Goal: Task Accomplishment & Management: Use online tool/utility

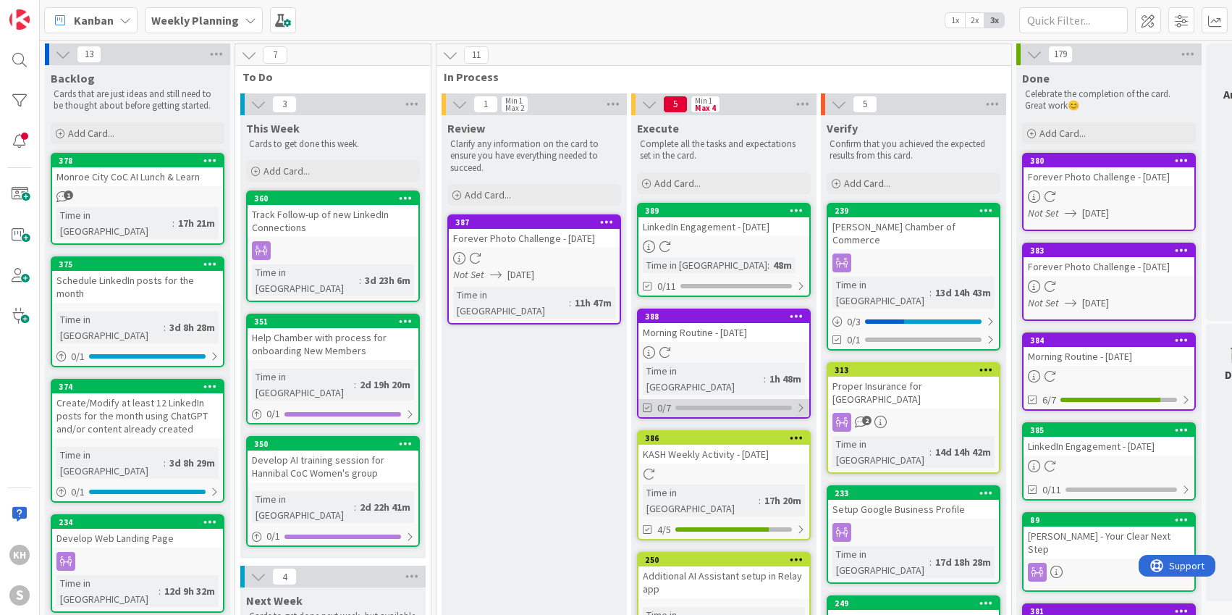
click at [801, 402] on div at bounding box center [800, 408] width 9 height 12
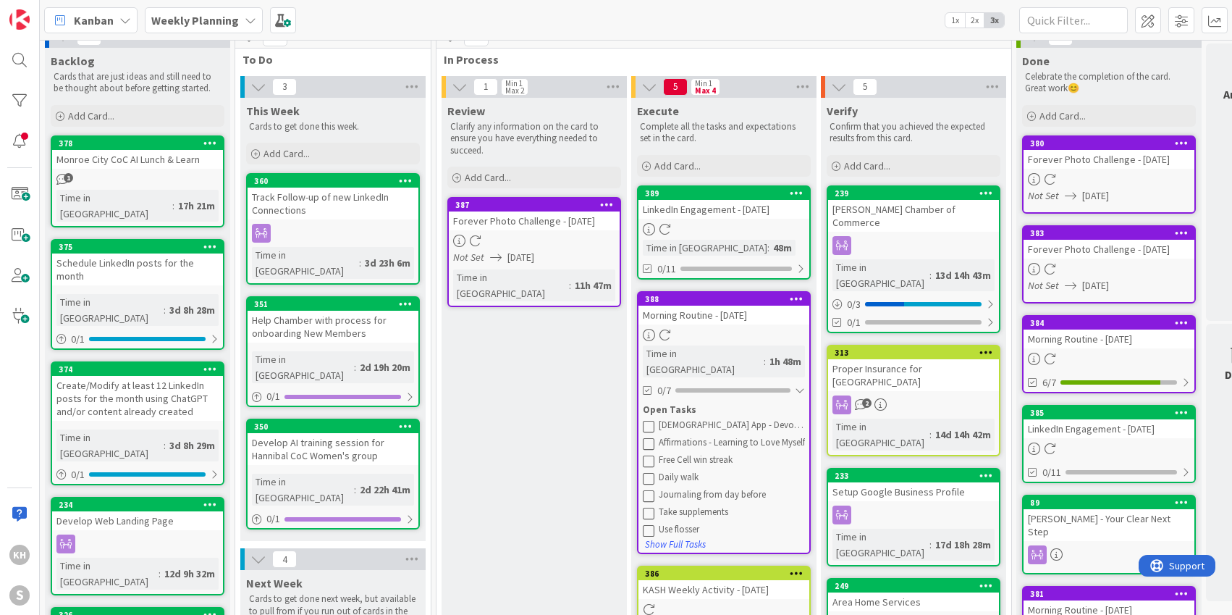
scroll to position [22, 0]
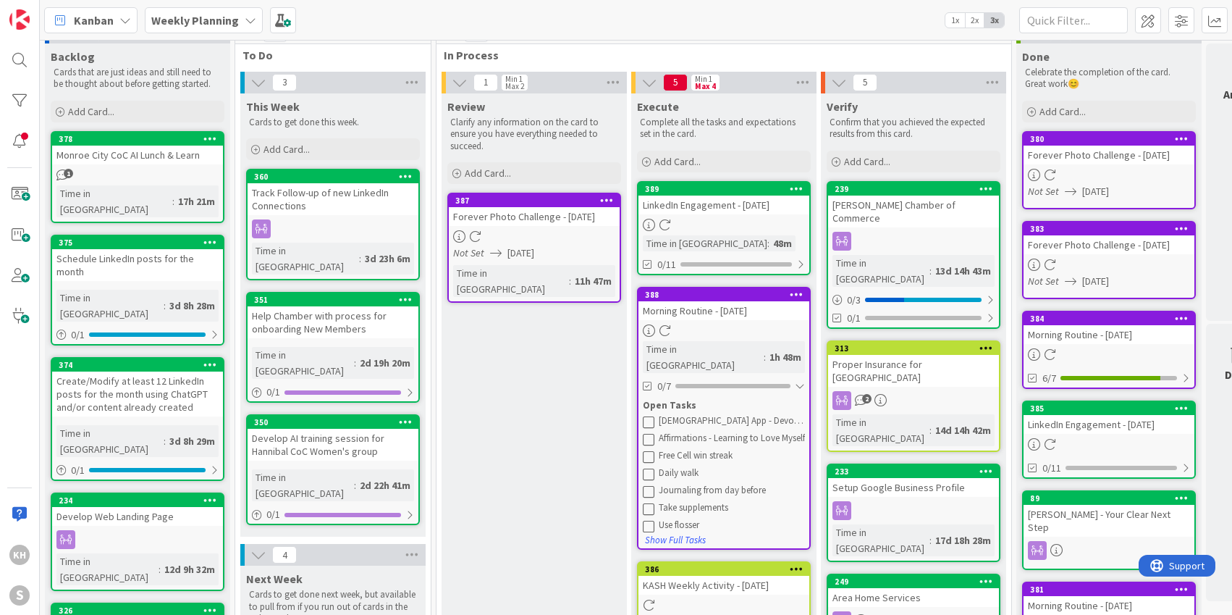
click at [649, 416] on icon at bounding box center [649, 422] width 12 height 12
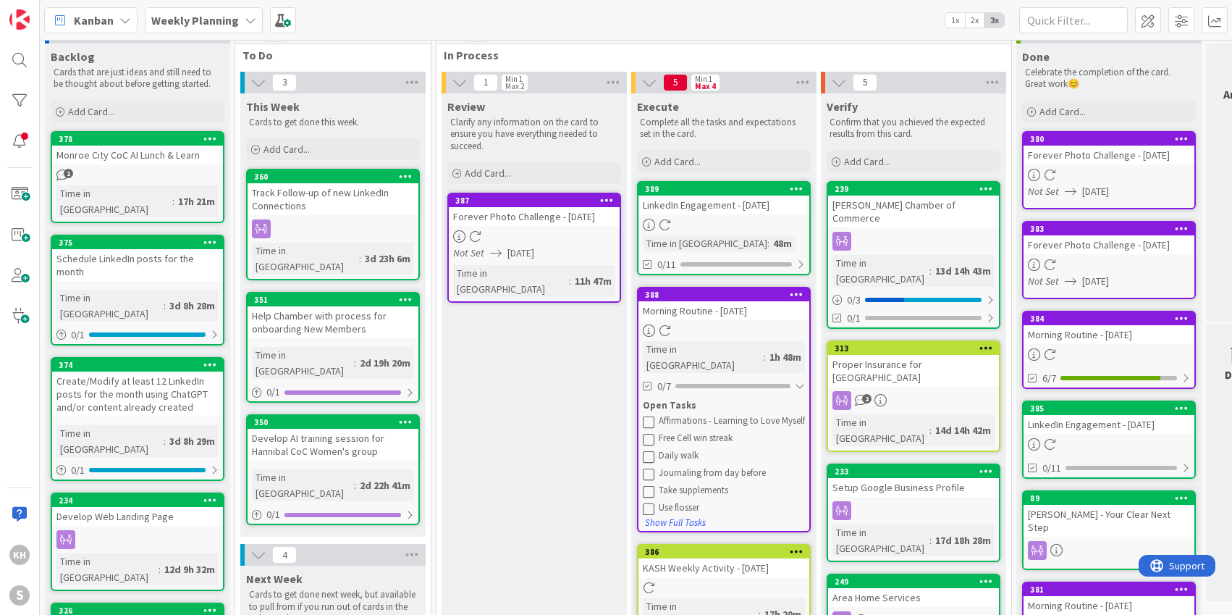
click at [649, 416] on icon at bounding box center [649, 422] width 12 height 12
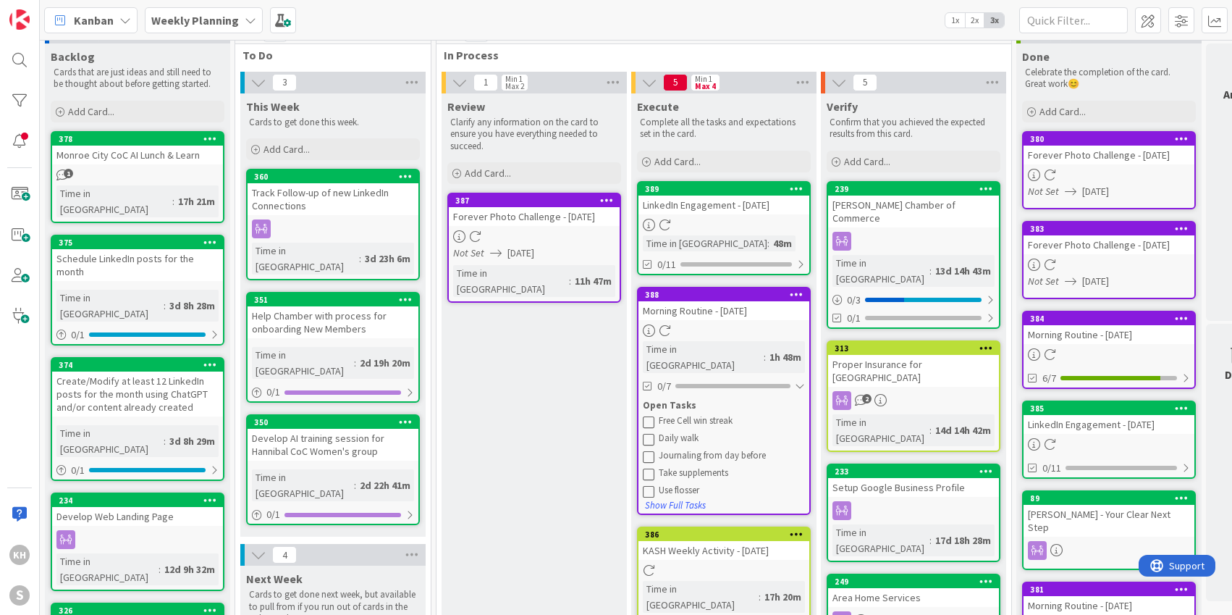
click at [649, 416] on icon at bounding box center [649, 422] width 12 height 12
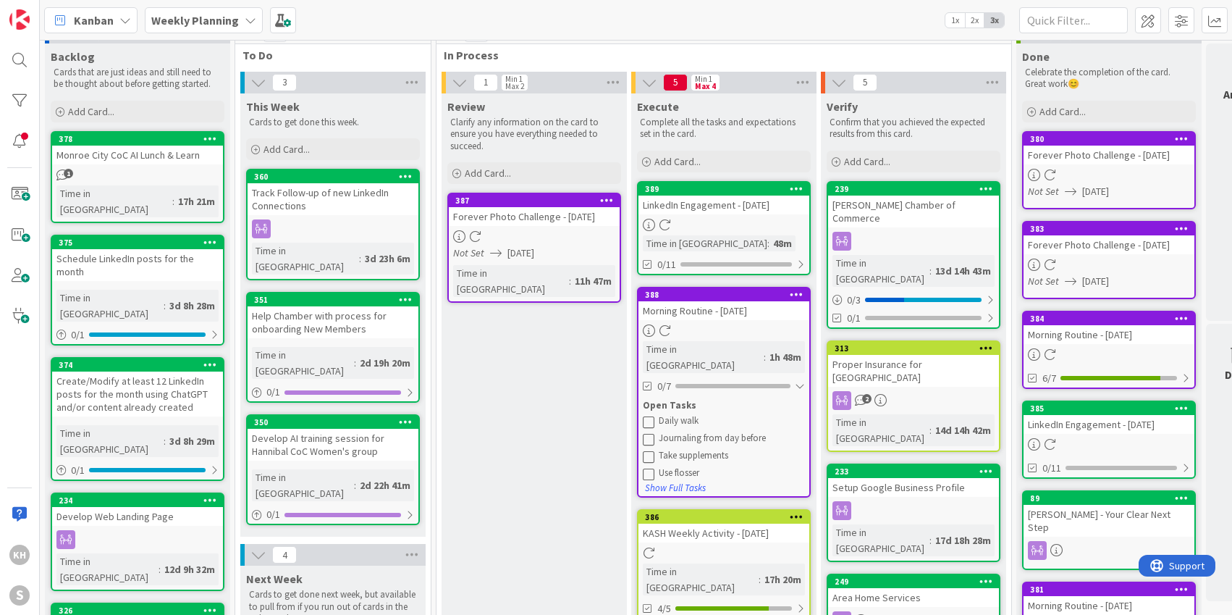
click at [795, 189] on icon at bounding box center [797, 188] width 14 height 10
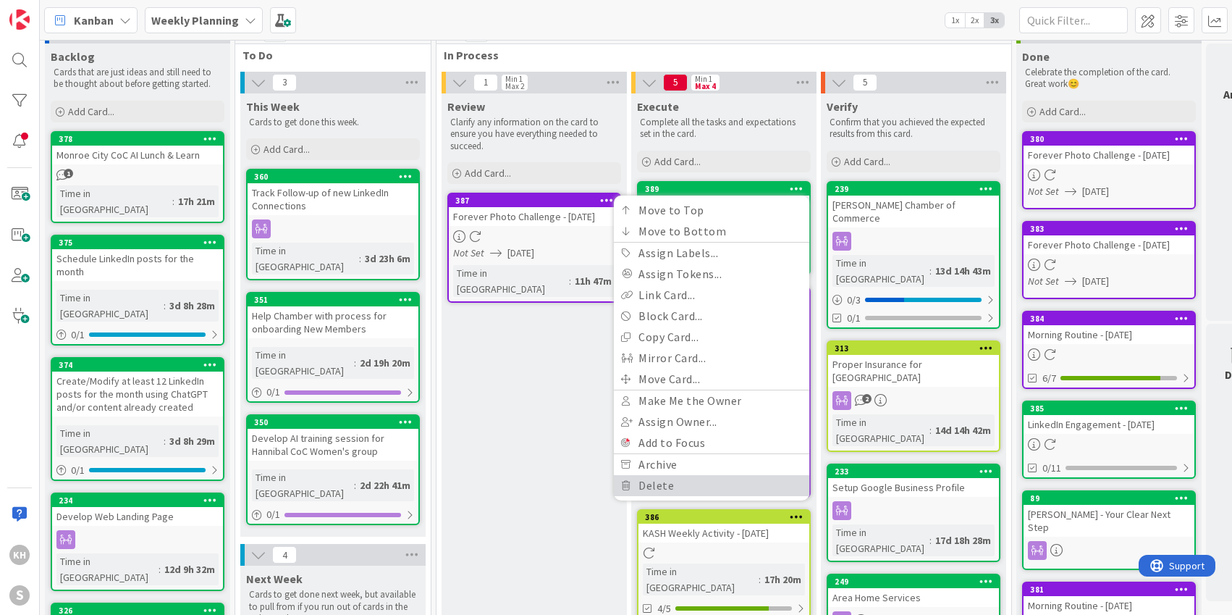
click at [691, 489] on link "Delete" at bounding box center [711, 485] width 195 height 21
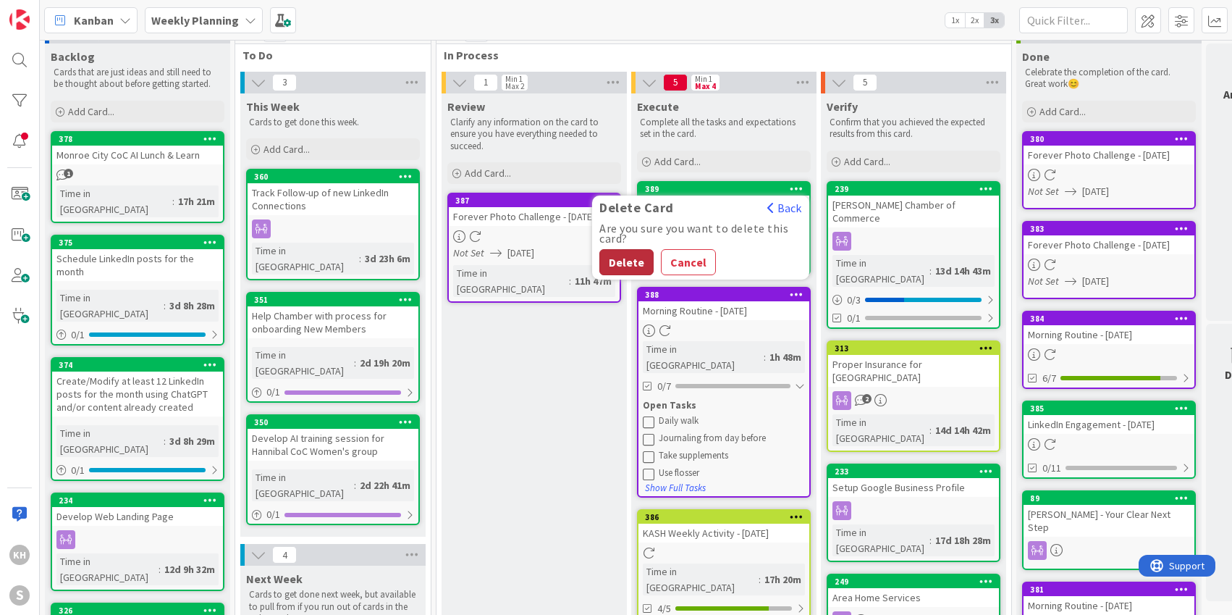
click at [619, 265] on button "Delete" at bounding box center [626, 262] width 54 height 26
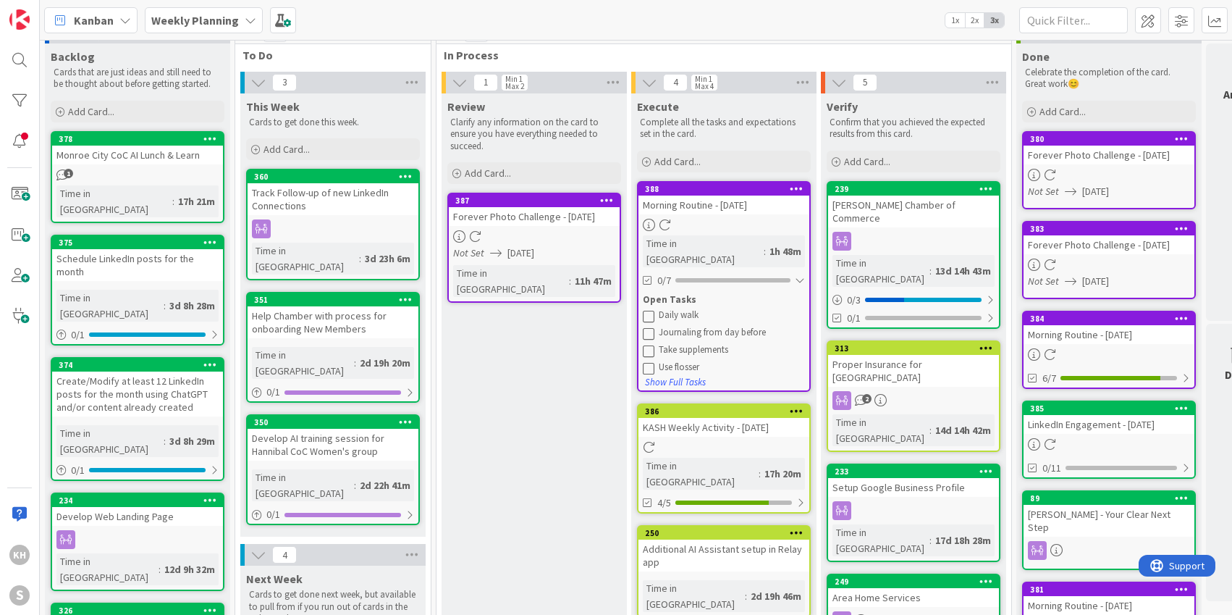
click at [649, 327] on icon at bounding box center [649, 333] width 12 height 12
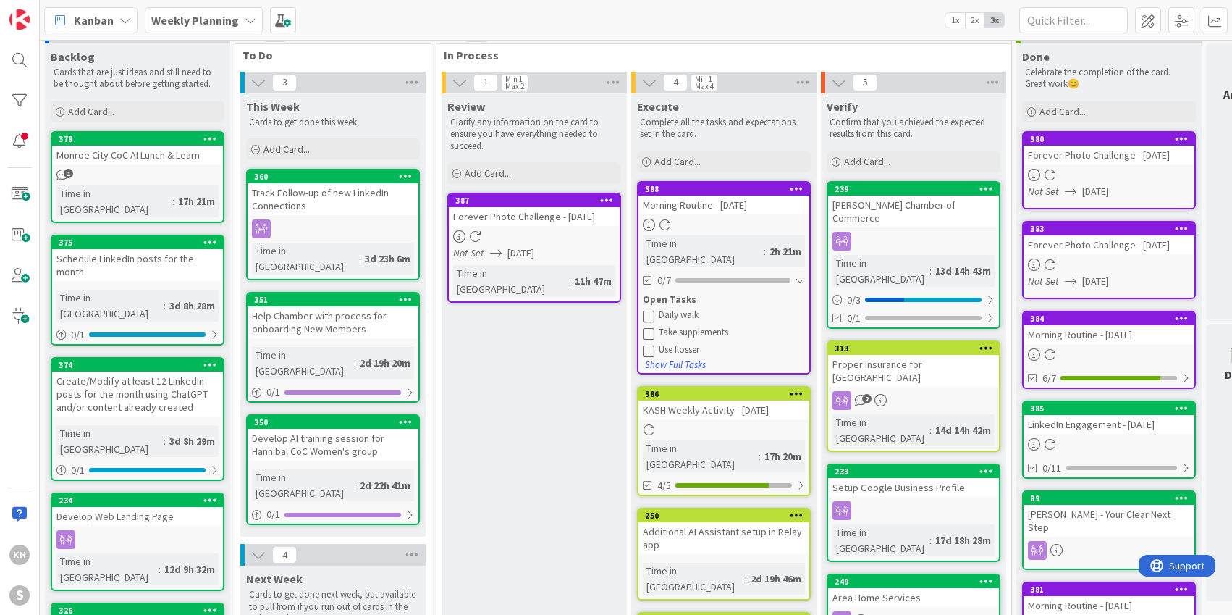
click at [649, 327] on icon at bounding box center [649, 333] width 12 height 12
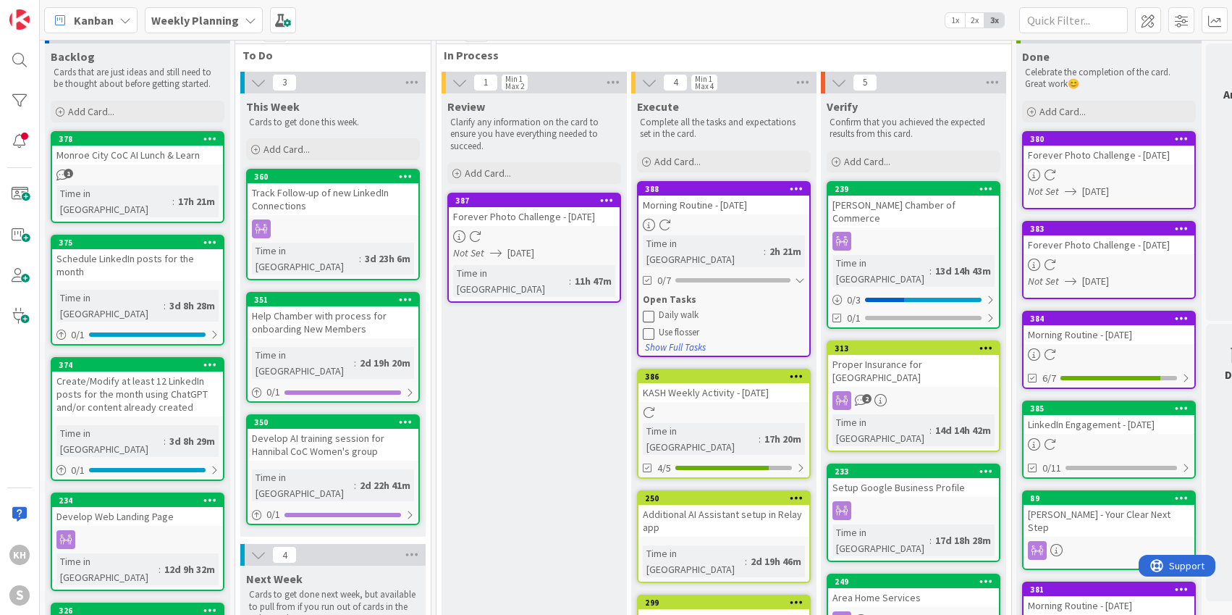
click at [649, 327] on icon at bounding box center [649, 333] width 12 height 12
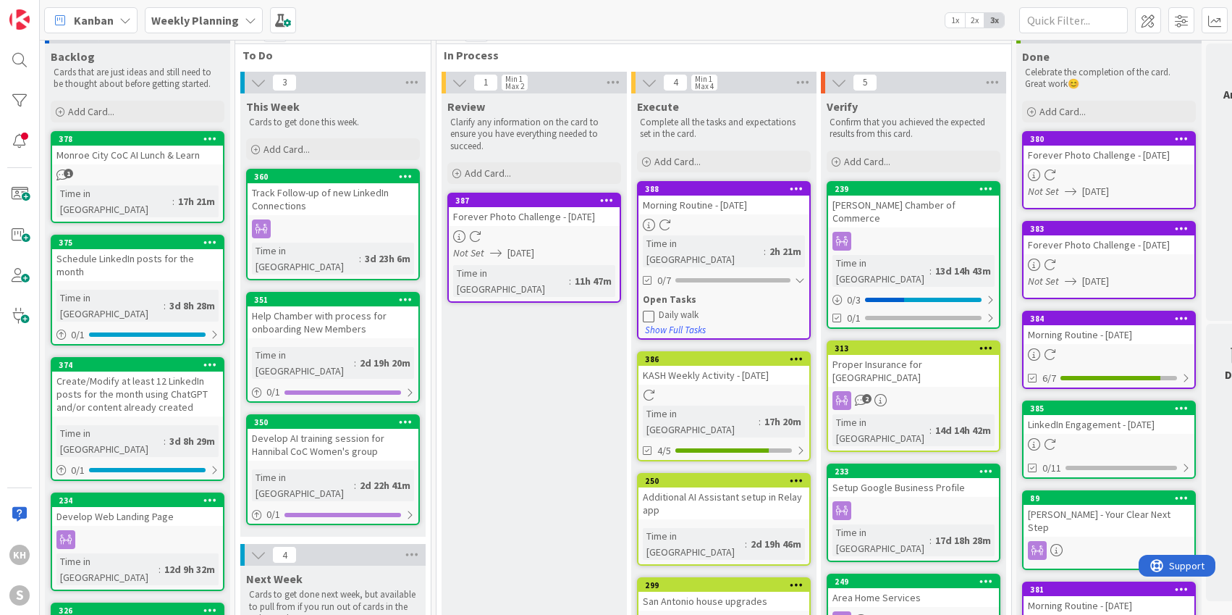
click at [652, 310] on icon at bounding box center [649, 316] width 12 height 12
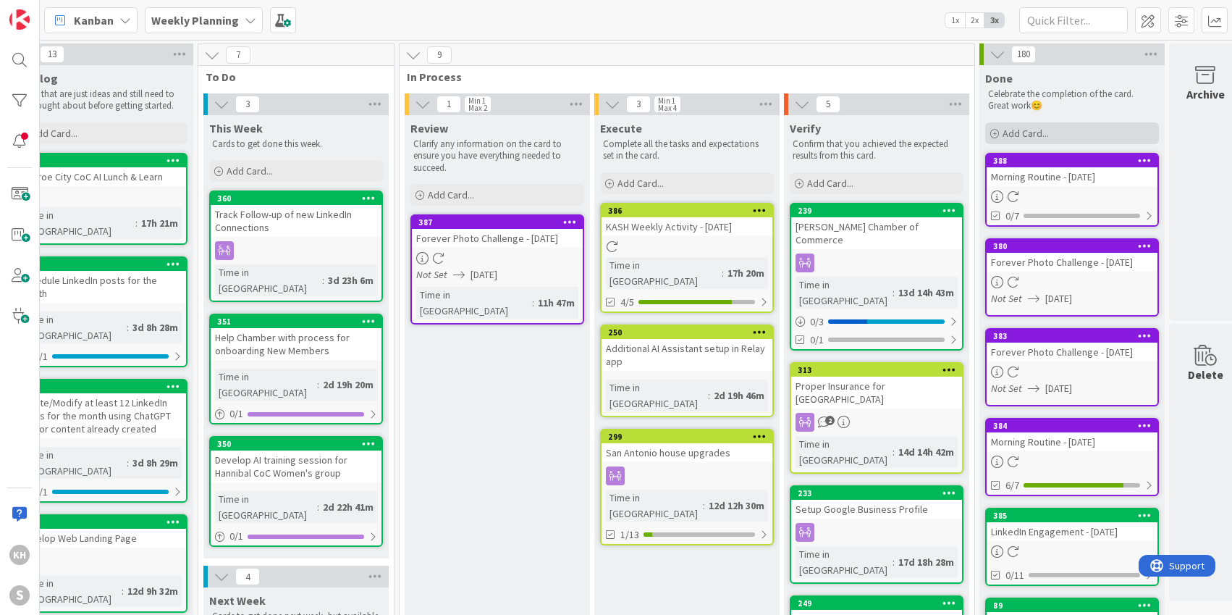
scroll to position [0, 47]
